Goal: Information Seeking & Learning: Learn about a topic

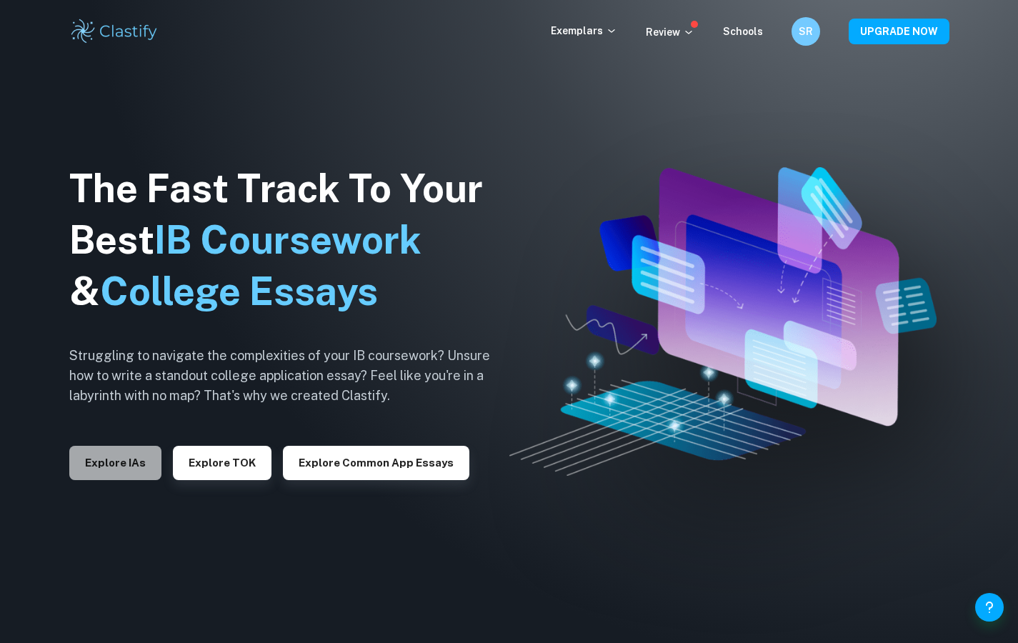
click at [130, 467] on button "Explore IAs" at bounding box center [115, 463] width 92 height 34
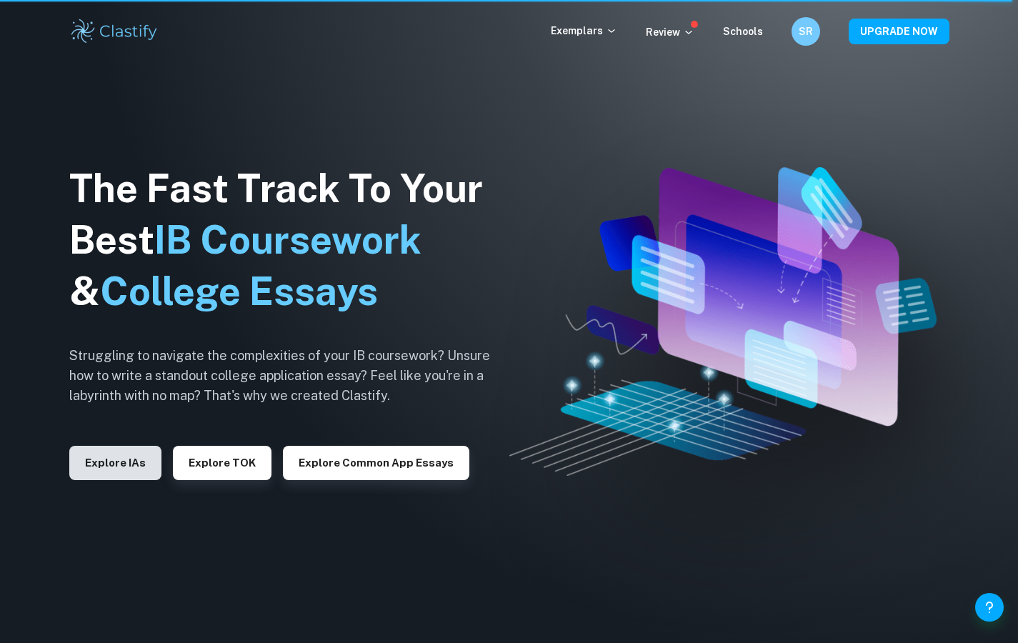
click at [124, 451] on button "Explore IAs" at bounding box center [115, 463] width 92 height 34
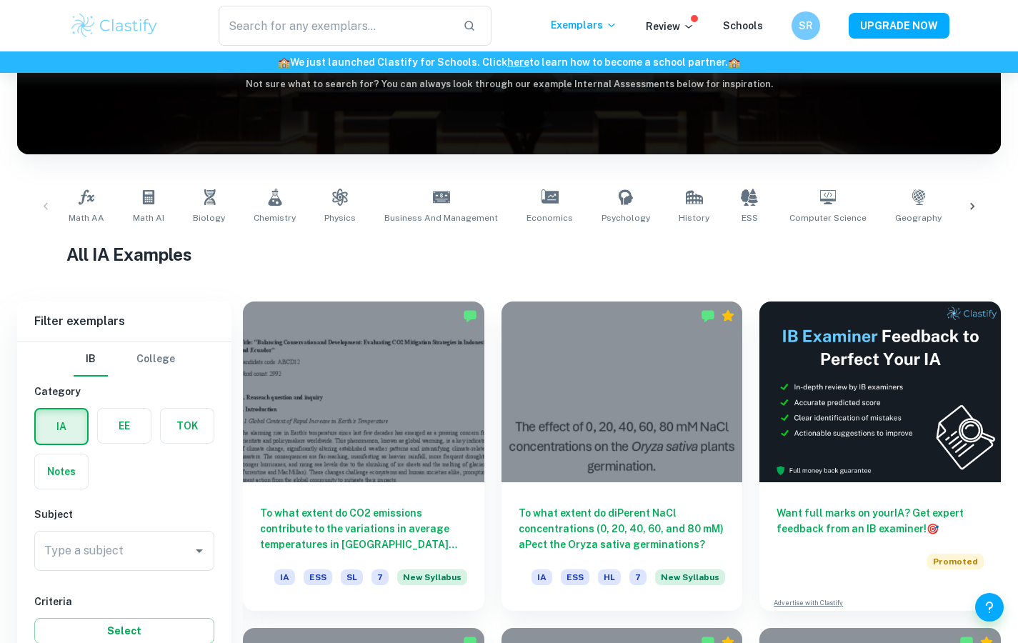
scroll to position [374, 0]
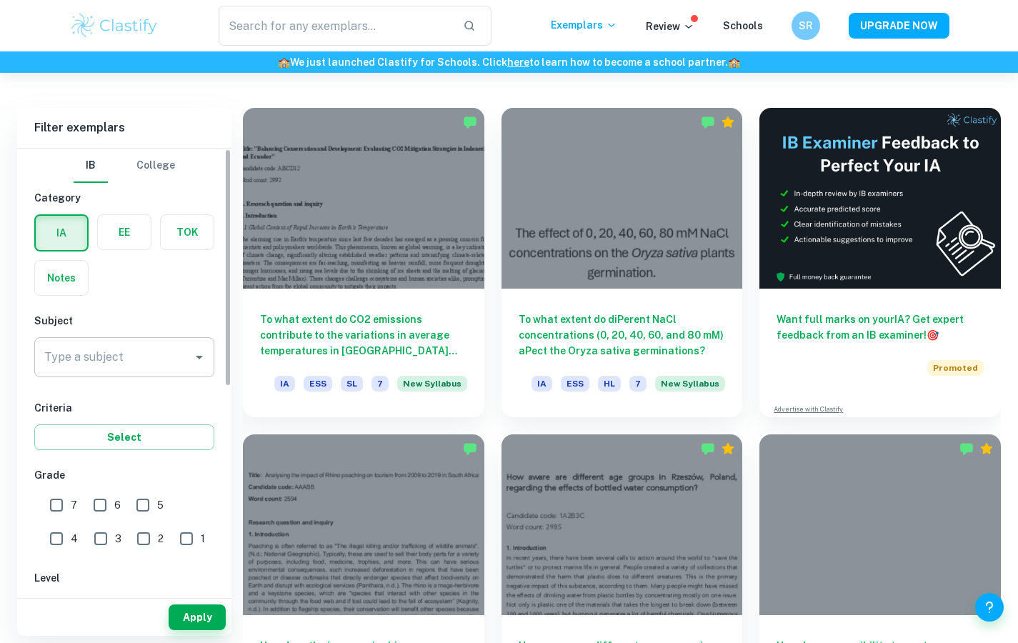
click at [181, 362] on input "Type a subject" at bounding box center [114, 357] width 146 height 27
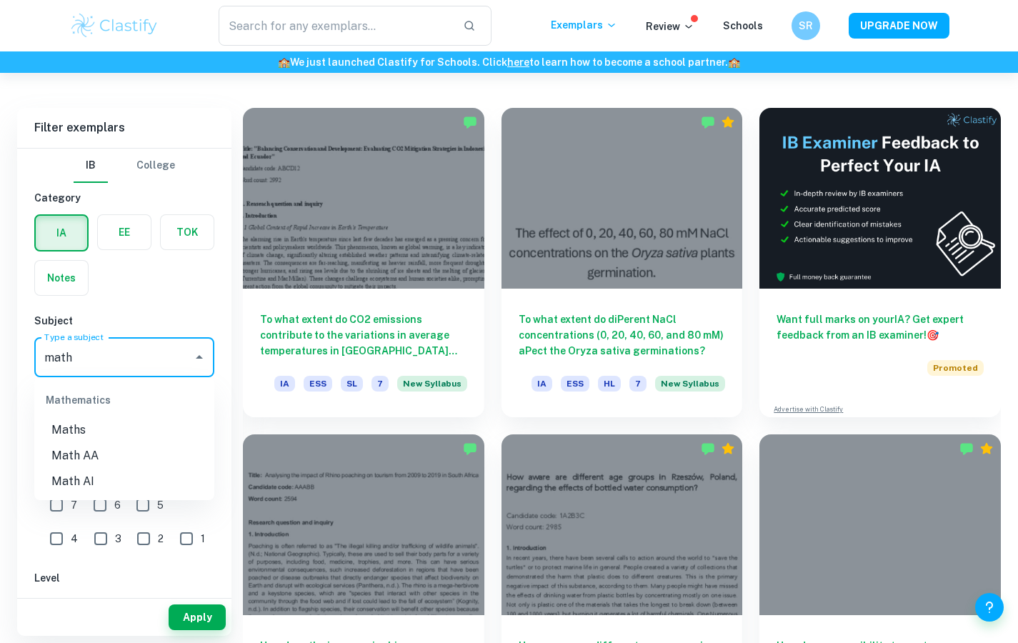
click at [136, 456] on li "Math AA" at bounding box center [124, 456] width 180 height 26
click at [152, 365] on input "Math AA" at bounding box center [104, 357] width 127 height 27
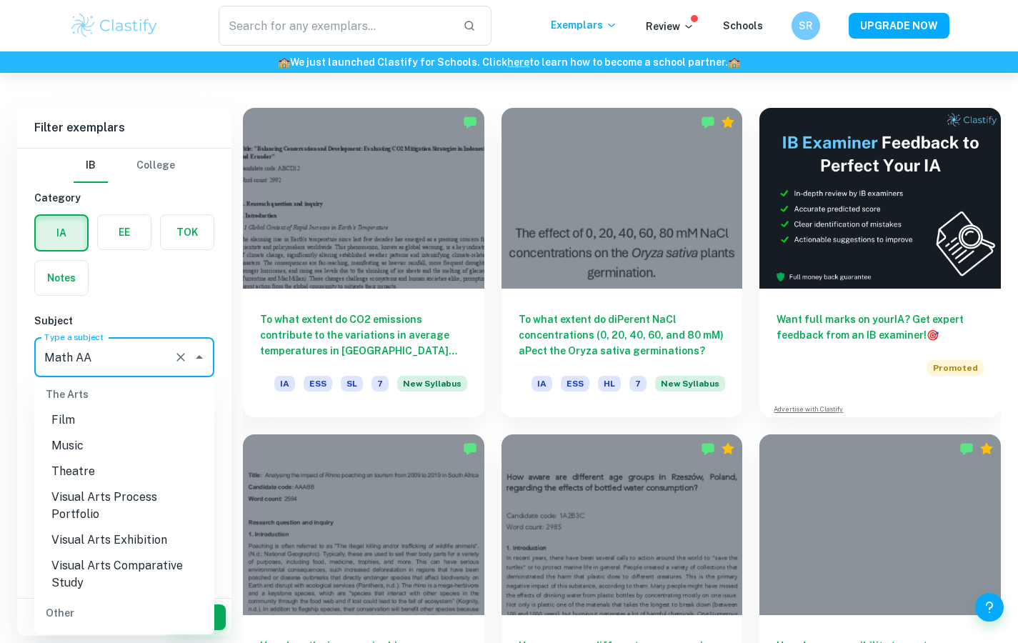
scroll to position [2155, 0]
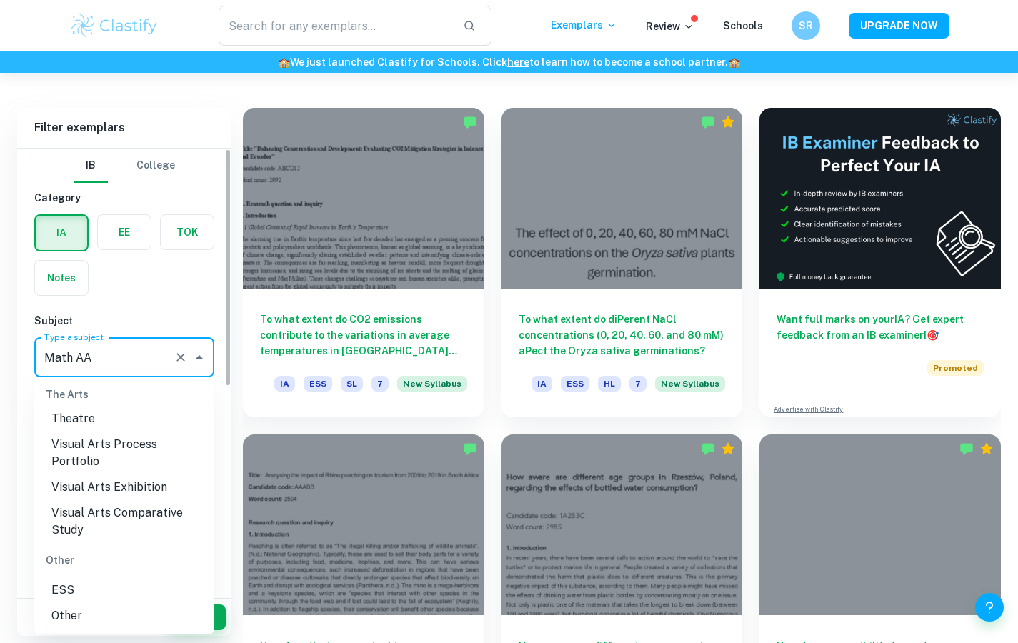
type input "Math AA"
click at [165, 268] on div "IA EE TOK Notes" at bounding box center [120, 251] width 189 height 90
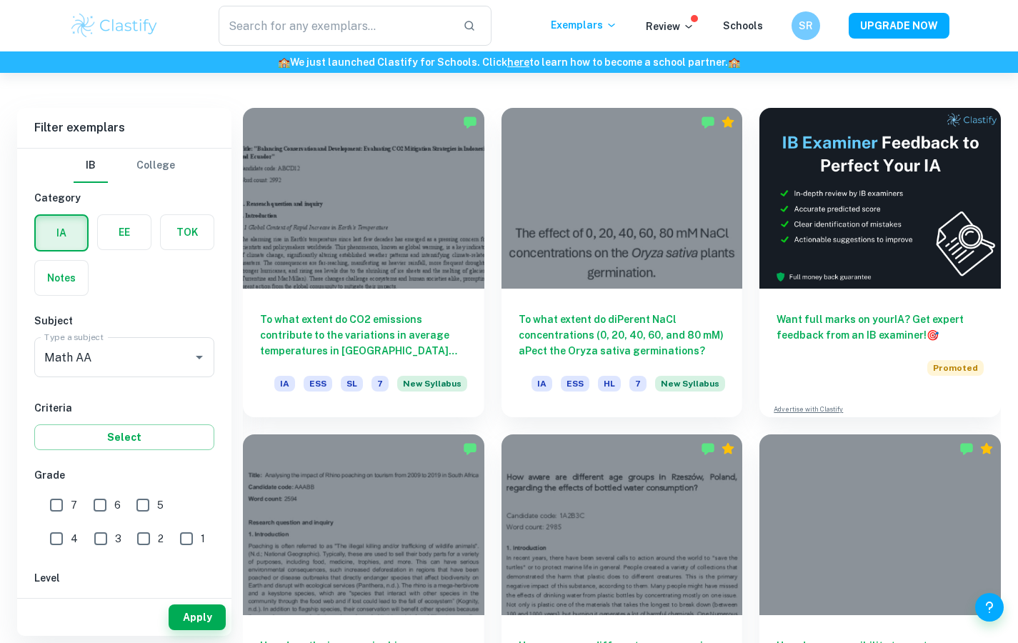
click at [49, 505] on input "7" at bounding box center [56, 505] width 29 height 29
checkbox input "true"
click at [121, 359] on input "Math AA" at bounding box center [104, 357] width 127 height 27
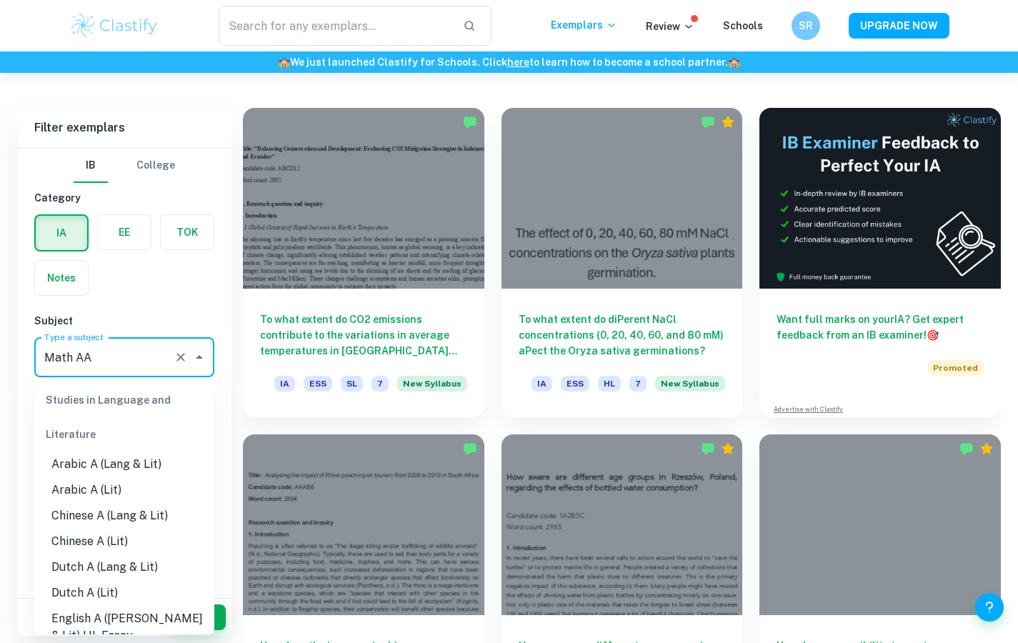
scroll to position [1789, 0]
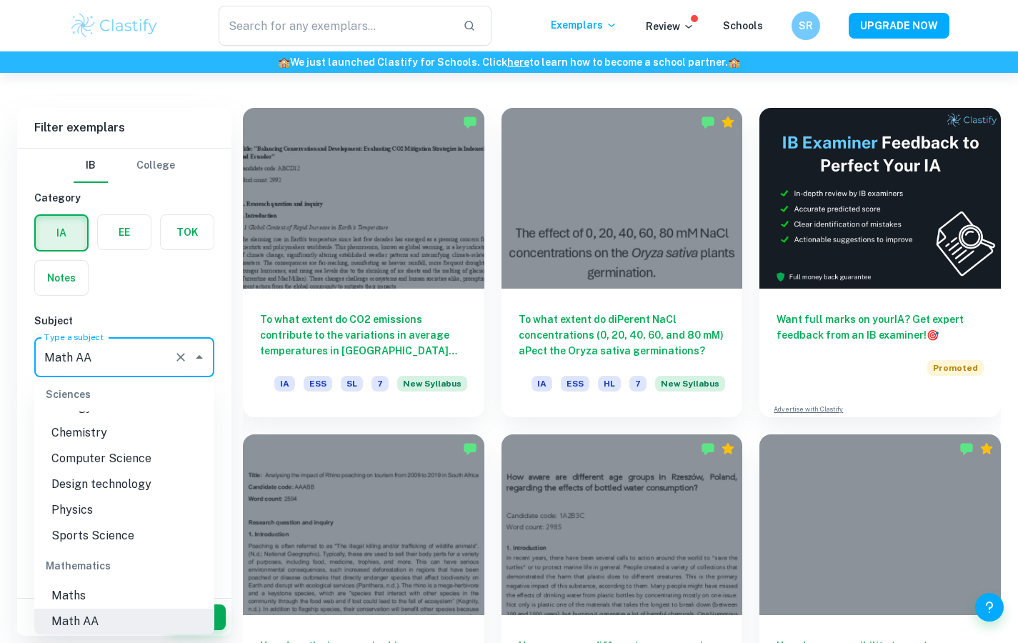
click at [121, 359] on input "Math AA" at bounding box center [104, 357] width 127 height 27
click at [156, 321] on h6 "Subject" at bounding box center [124, 321] width 180 height 16
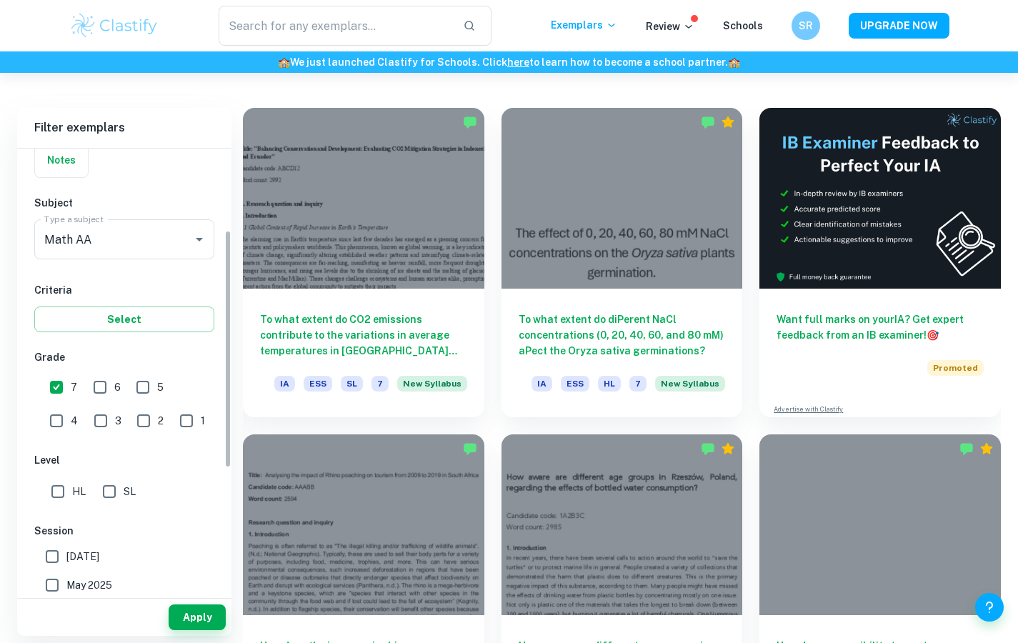
scroll to position [234, 0]
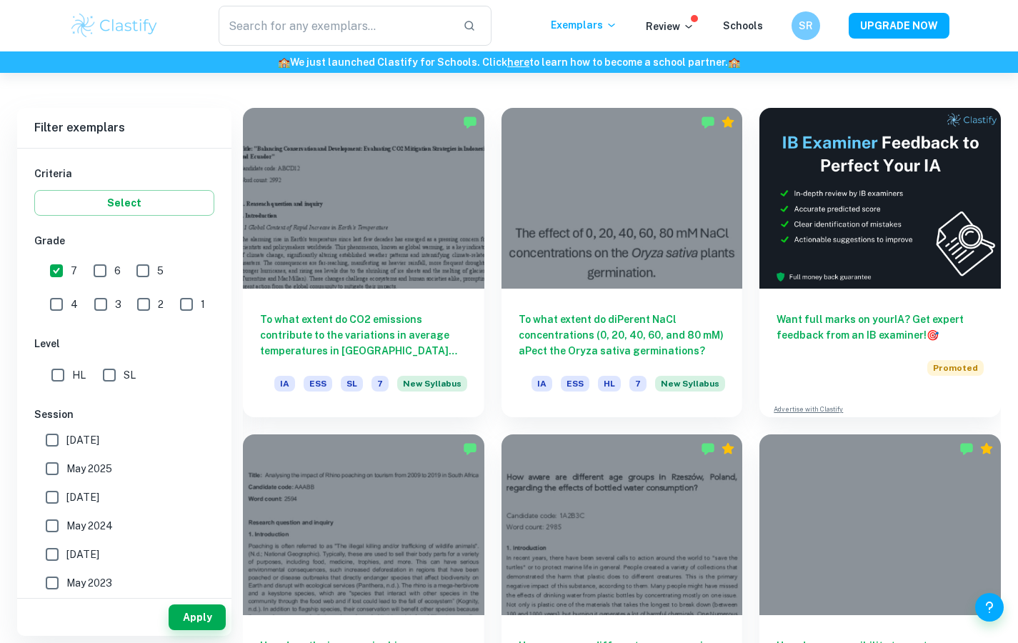
click at [61, 372] on input "HL" at bounding box center [58, 375] width 29 height 29
checkbox input "true"
click at [192, 620] on button "Apply" at bounding box center [197, 617] width 57 height 26
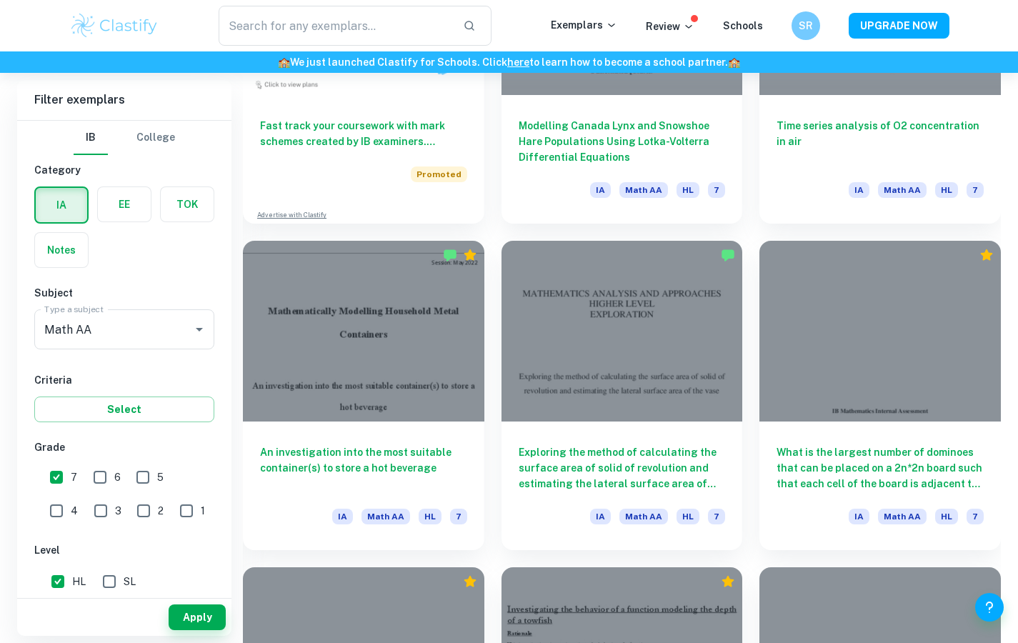
scroll to position [1222, 0]
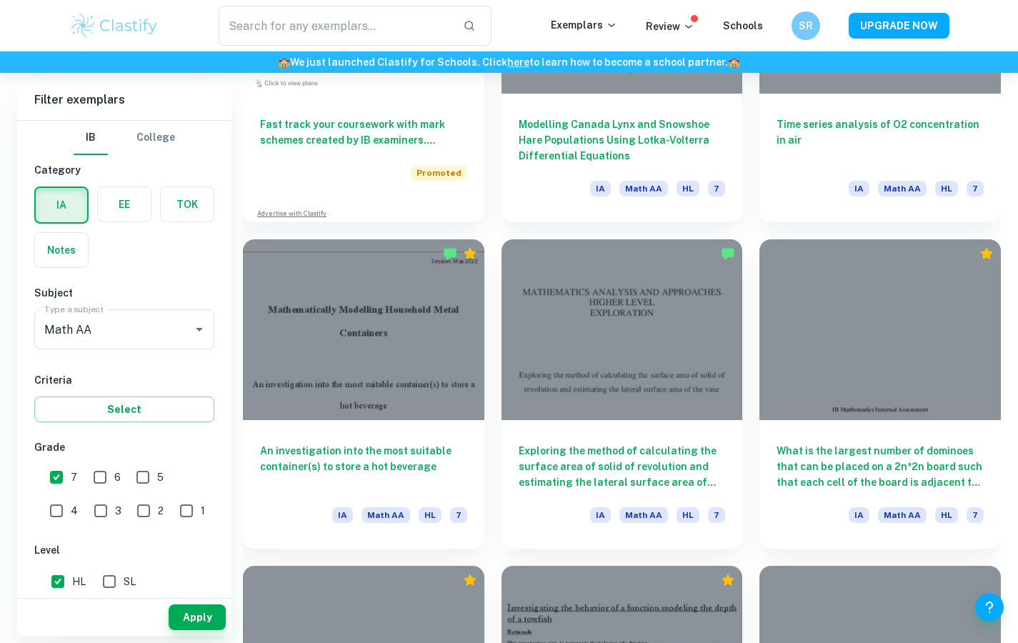
click at [431, 448] on h6 "An investigation into the most suitable container(s) to store a hot beverage" at bounding box center [363, 466] width 207 height 47
